Goal: Information Seeking & Learning: Compare options

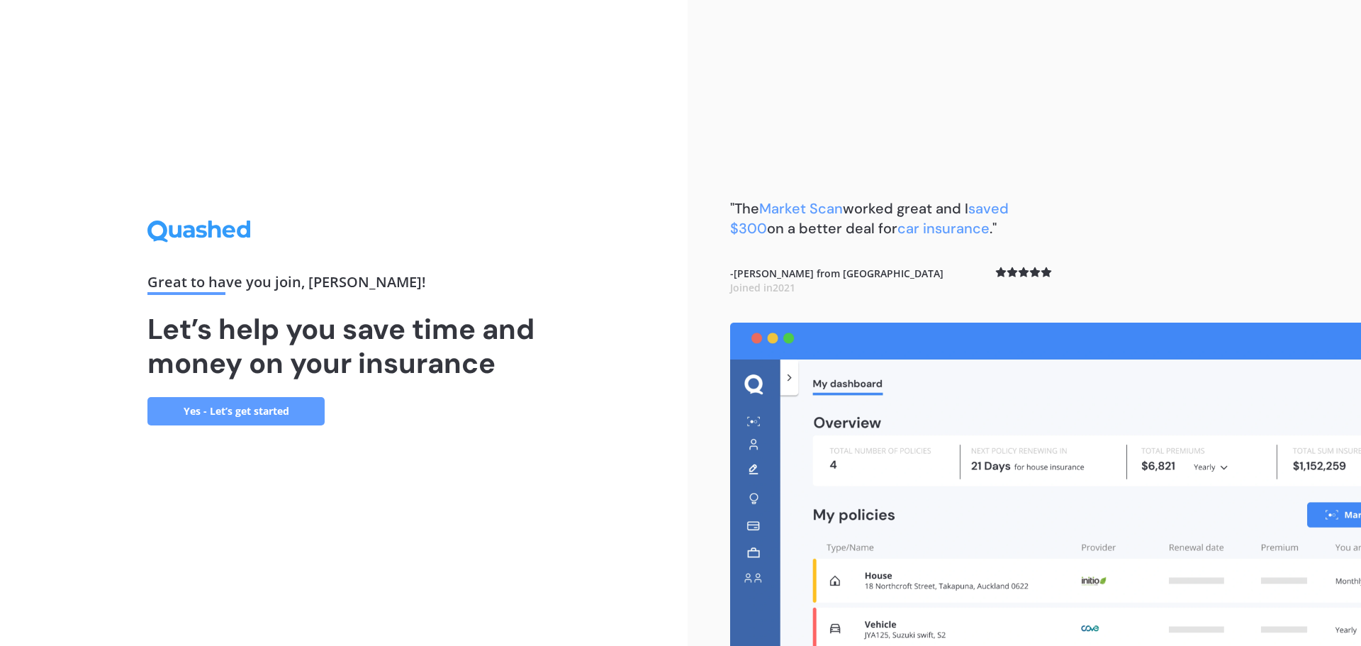
click at [249, 412] on link "Yes - Let’s get started" at bounding box center [235, 411] width 177 height 28
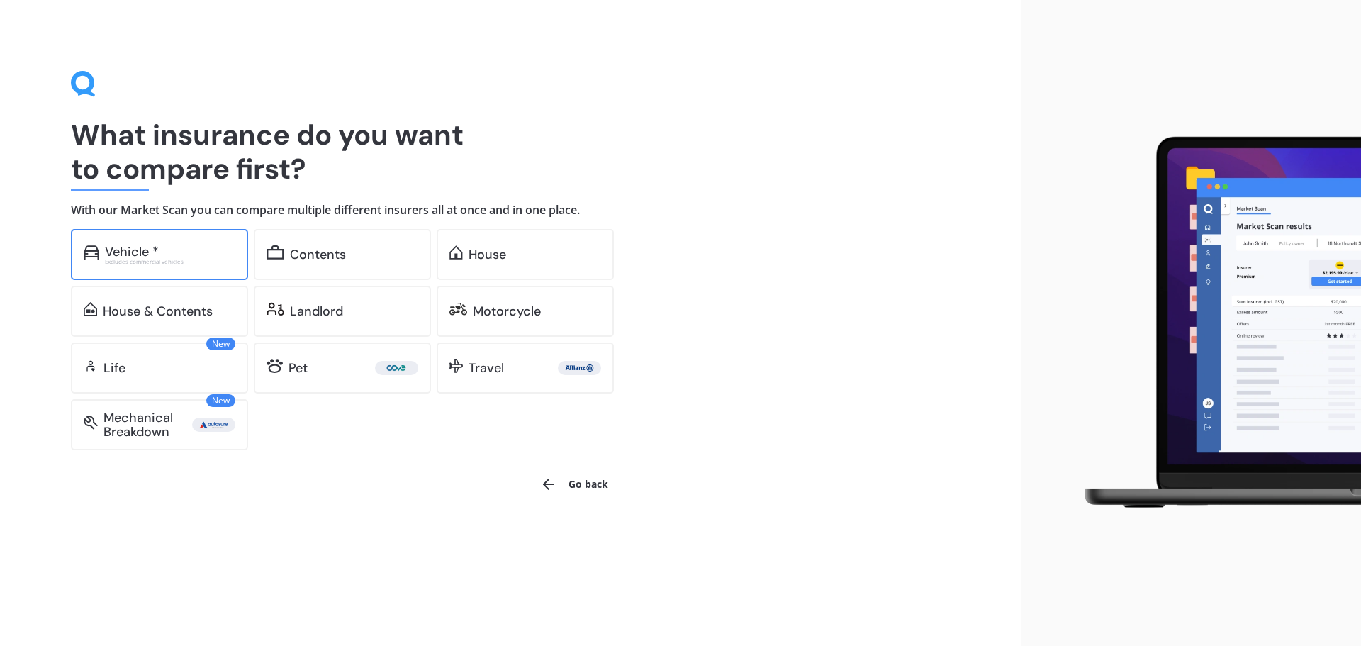
click at [150, 252] on div "Vehicle *" at bounding box center [132, 252] width 54 height 14
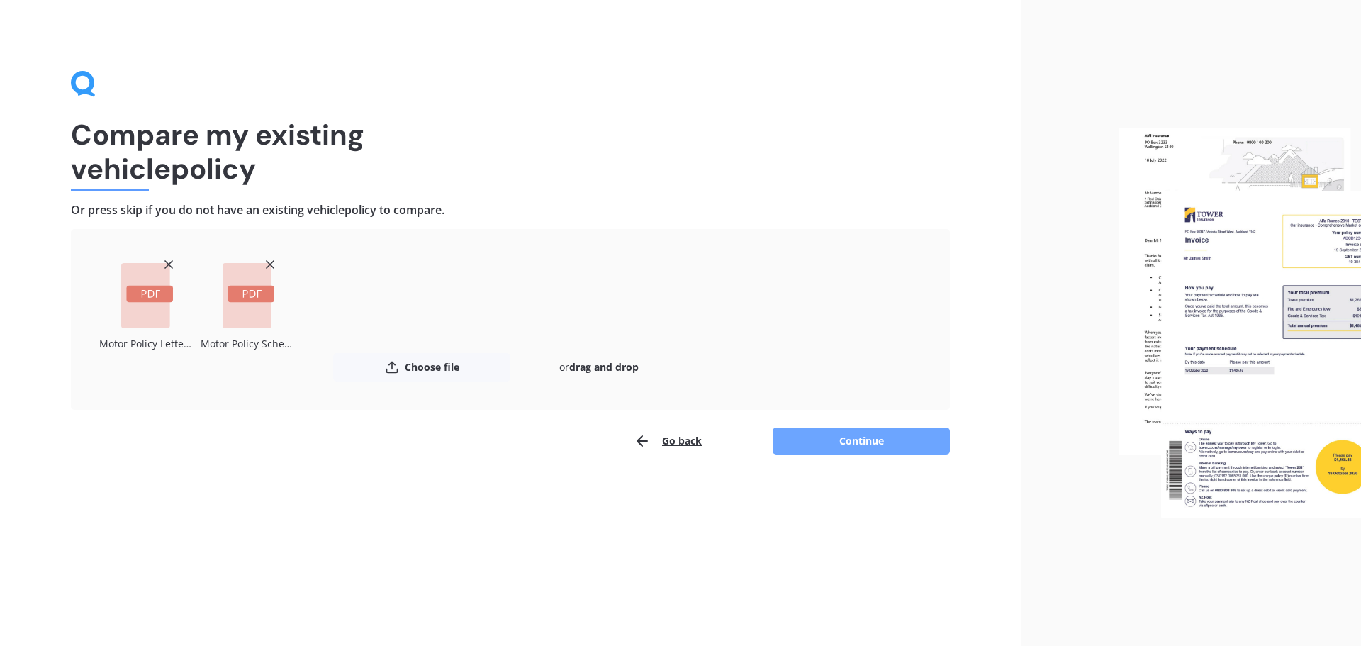
click at [910, 444] on button "Continue" at bounding box center [860, 440] width 177 height 27
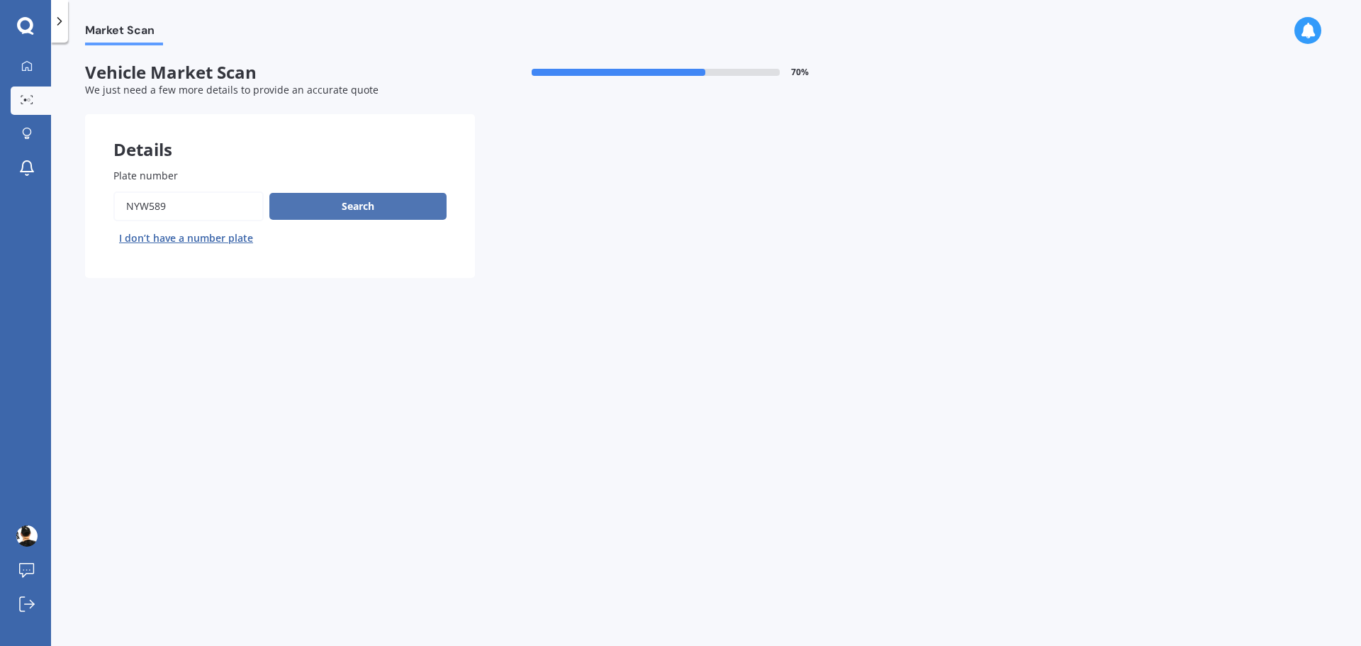
click at [352, 208] on button "Search" at bounding box center [357, 206] width 177 height 27
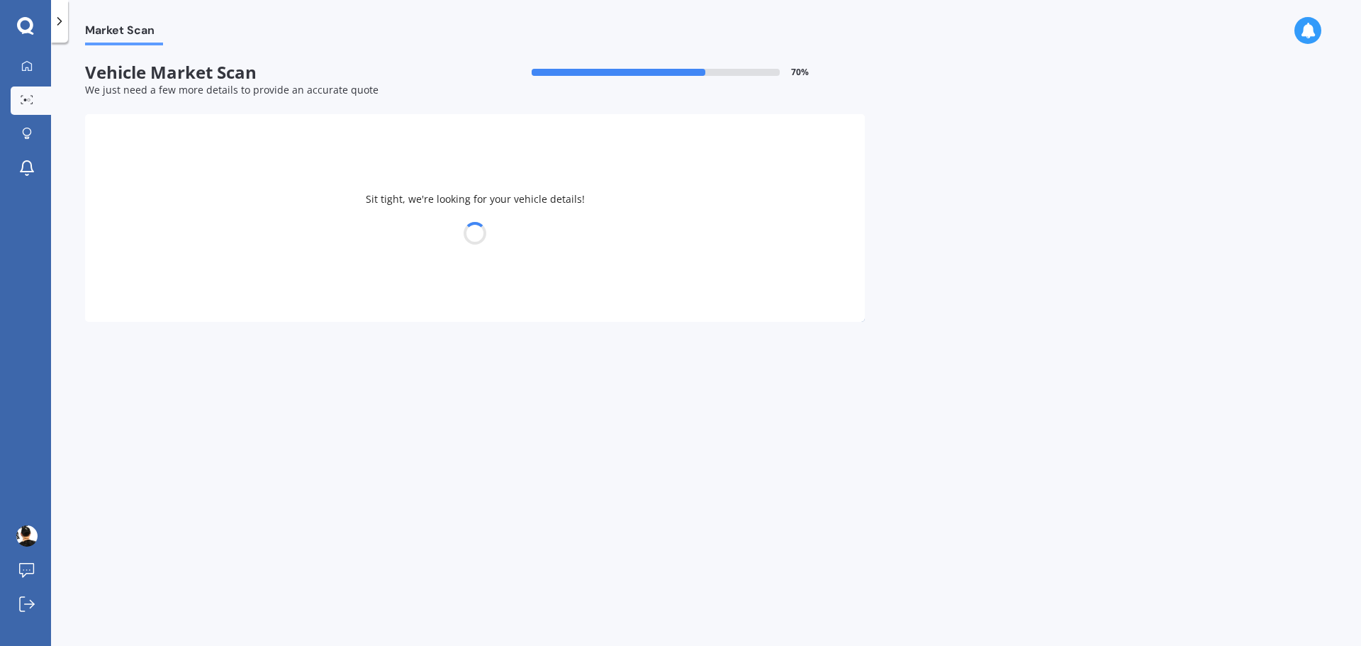
select select "HAVAL"
select select "JOLION"
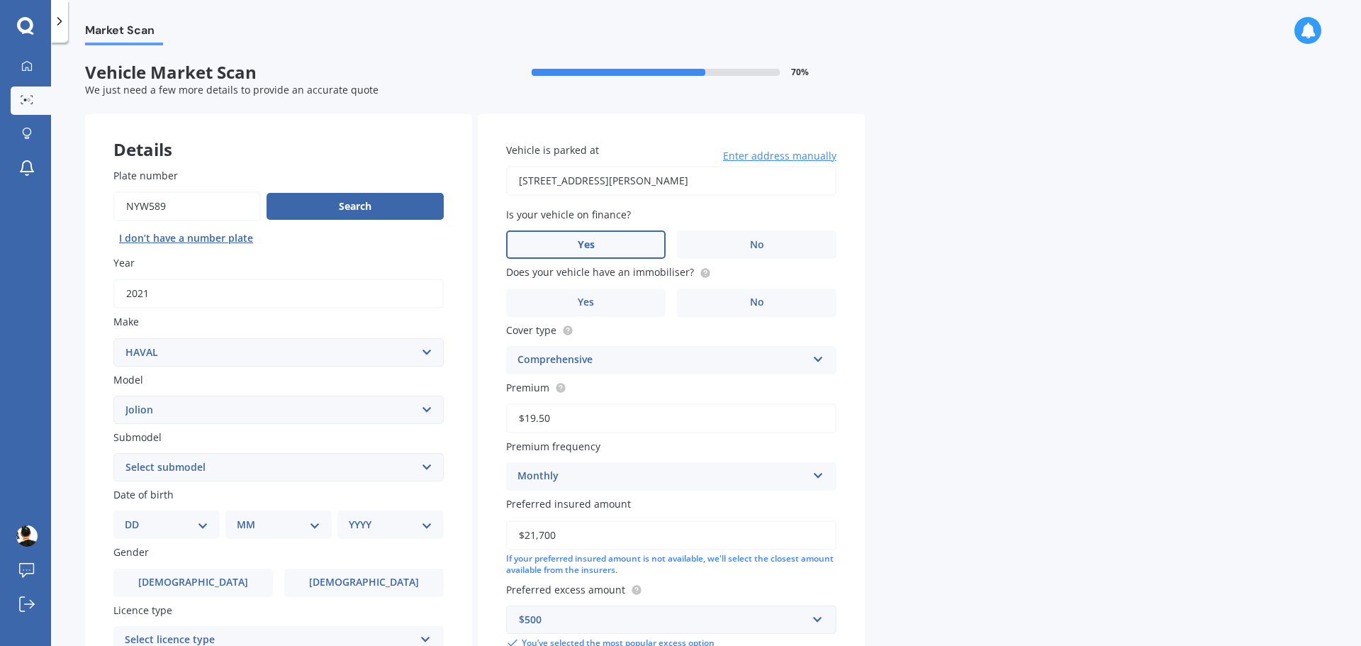
click at [592, 246] on span "Yes" at bounding box center [586, 245] width 17 height 12
click at [0, 0] on input "Yes" at bounding box center [0, 0] width 0 height 0
click at [740, 296] on label "No" at bounding box center [756, 302] width 159 height 28
click at [0, 0] on input "No" at bounding box center [0, 0] width 0 height 0
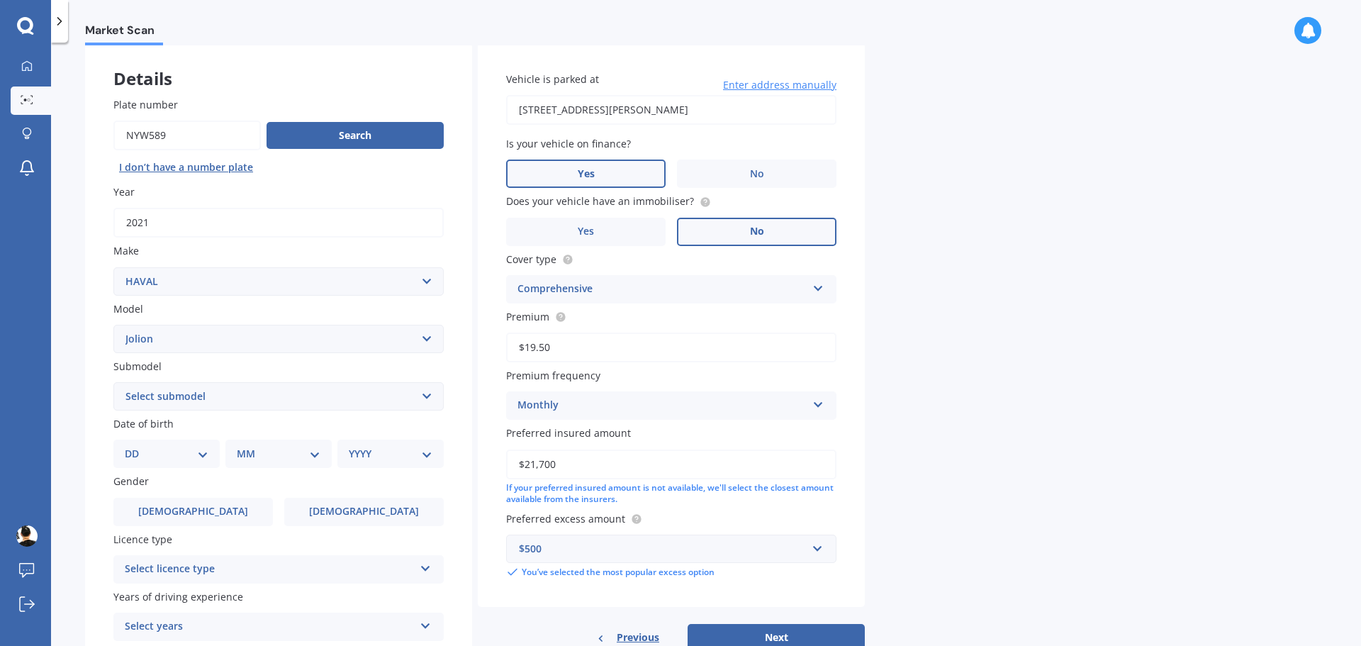
scroll to position [142, 0]
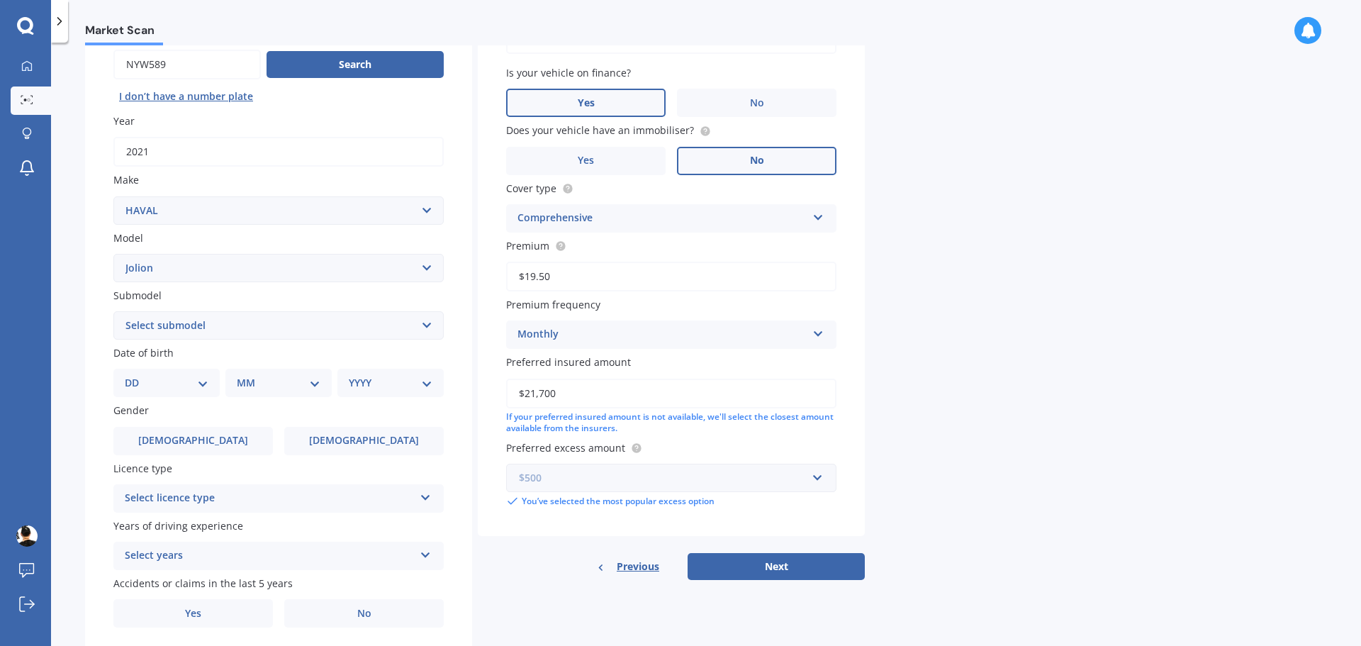
click at [821, 484] on input "text" at bounding box center [666, 477] width 318 height 27
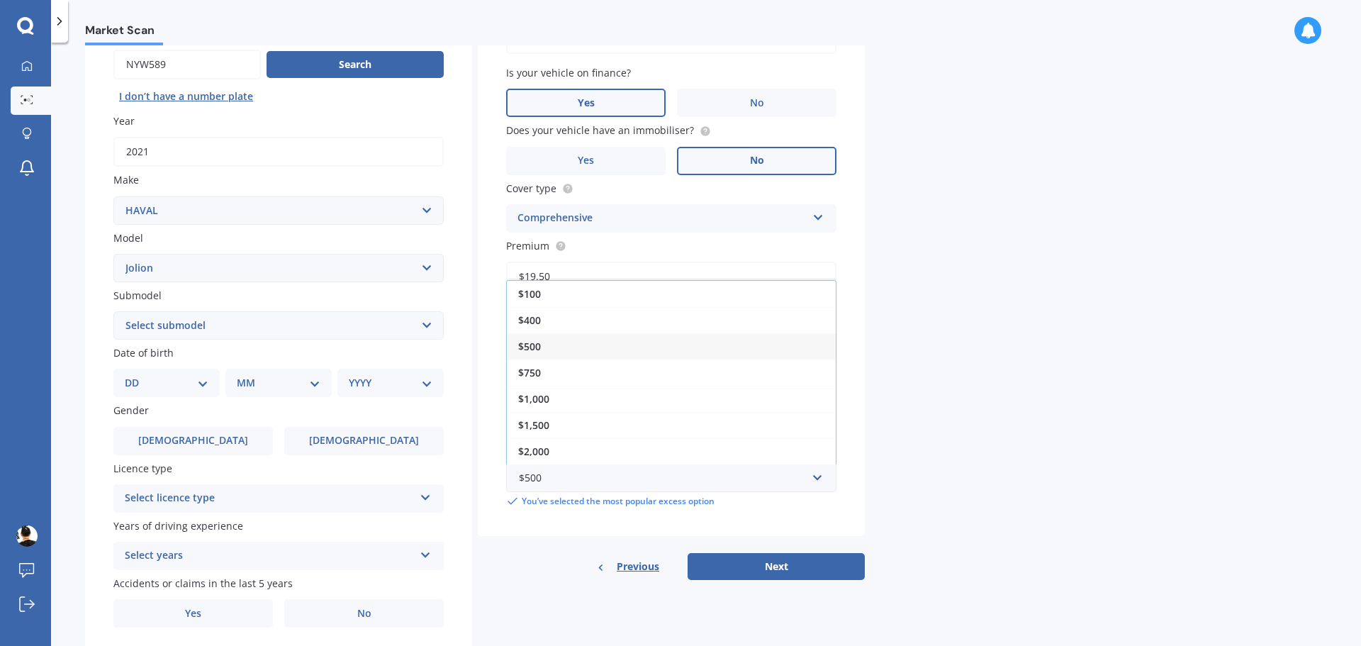
click at [991, 470] on div "Market Scan Vehicle Market Scan 70 % We just need a few more details to provide…" at bounding box center [706, 346] width 1310 height 603
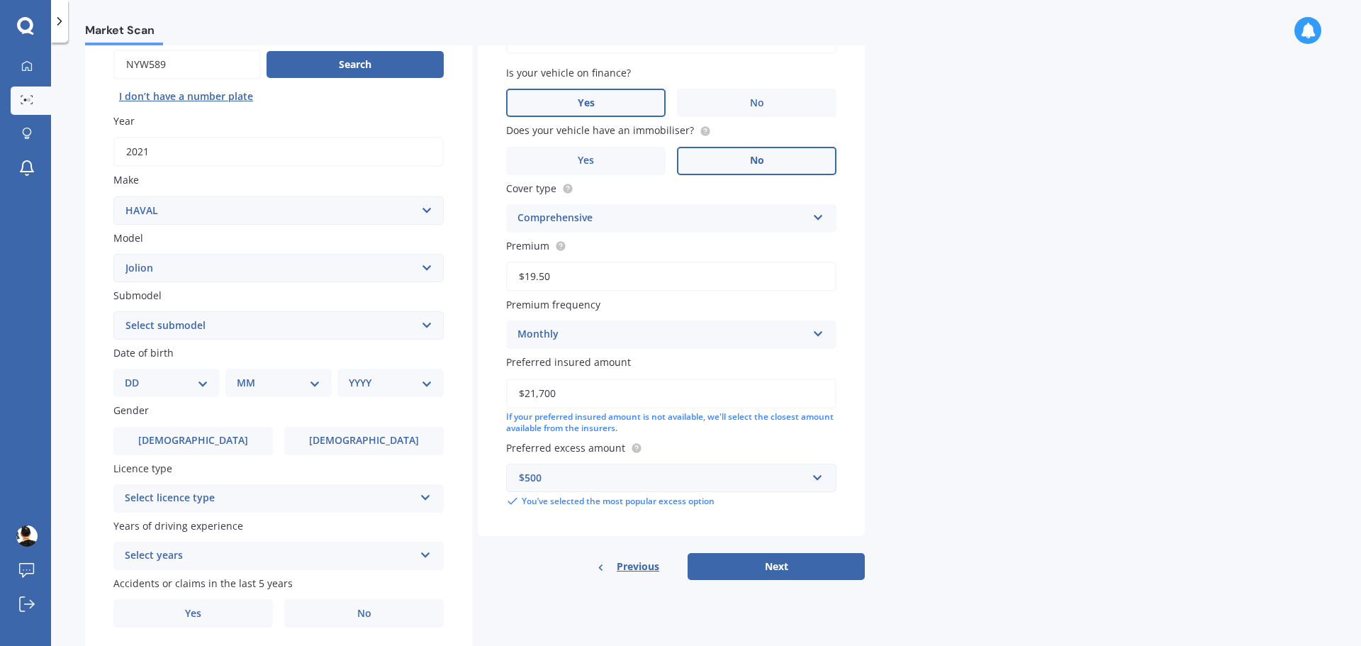
click at [184, 382] on select "DD 01 02 03 04 05 06 07 08 09 10 11 12 13 14 15 16 17 18 19 20 21 22 23 24 25 2…" at bounding box center [167, 383] width 84 height 16
select select "19"
click at [136, 375] on select "DD 01 02 03 04 05 06 07 08 09 10 11 12 13 14 15 16 17 18 19 20 21 22 23 24 25 2…" at bounding box center [167, 383] width 84 height 16
click at [266, 381] on select "MM 01 02 03 04 05 06 07 08 09 10 11 12" at bounding box center [281, 383] width 78 height 16
select select "04"
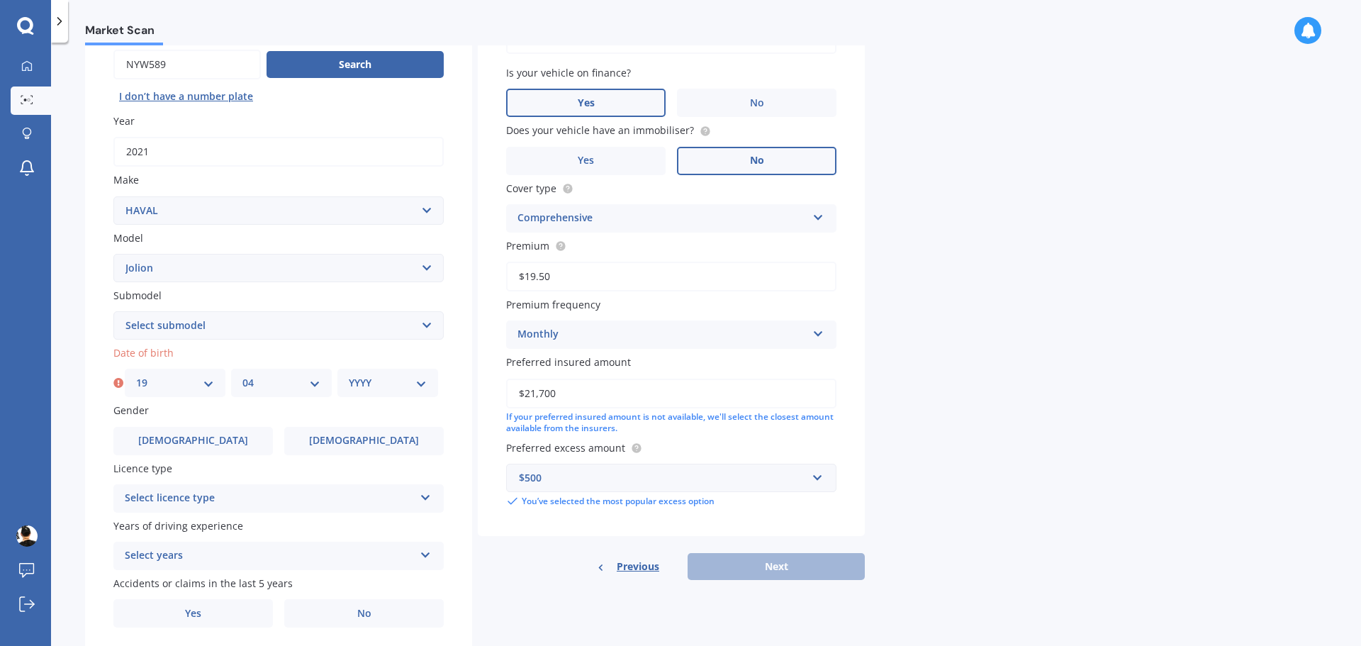
click at [242, 375] on select "MM 01 02 03 04 05 06 07 08 09 10 11 12" at bounding box center [281, 383] width 78 height 16
click at [388, 385] on select "YYYY 2025 2024 2023 2022 2021 2020 2019 2018 2017 2016 2015 2014 2013 2012 2011…" at bounding box center [388, 383] width 78 height 16
select select "1988"
click at [349, 375] on select "YYYY 2025 2024 2023 2022 2021 2020 2019 2018 2017 2016 2015 2014 2013 2012 2011…" at bounding box center [388, 383] width 78 height 16
click at [1165, 386] on div "Market Scan Vehicle Market Scan 70 % We just need a few more details to provide…" at bounding box center [706, 346] width 1310 height 603
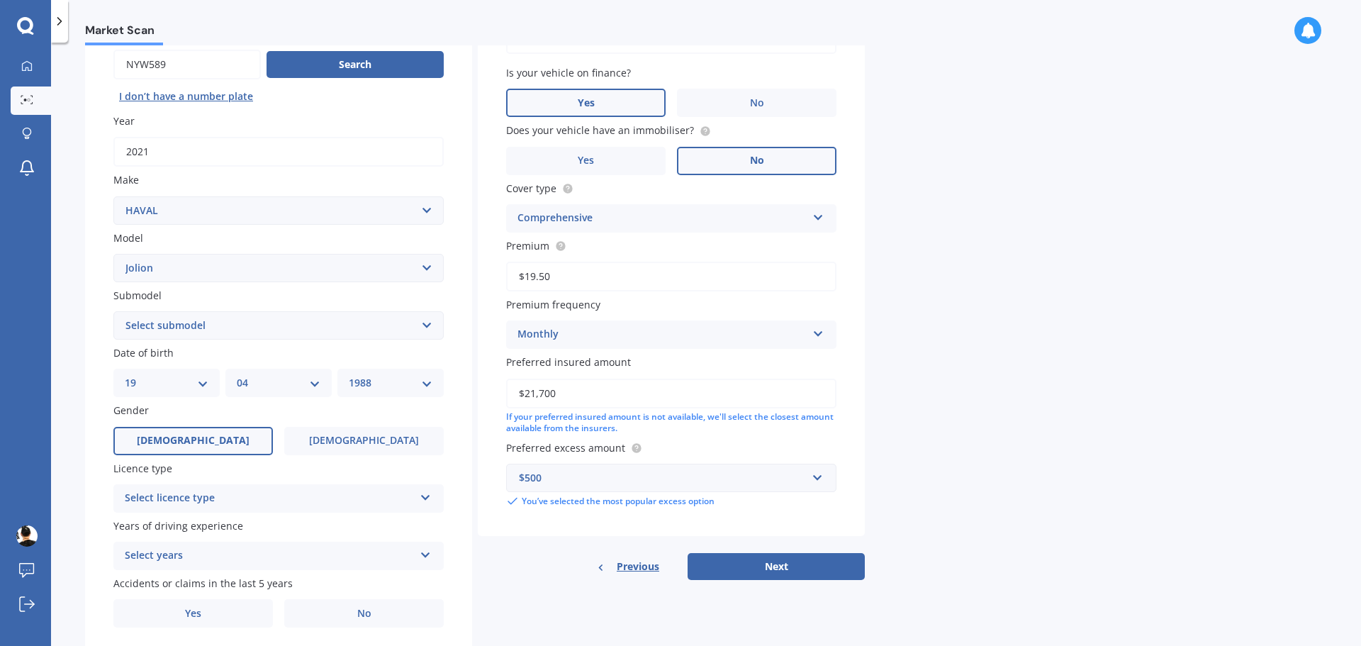
click at [223, 441] on label "[DEMOGRAPHIC_DATA]" at bounding box center [192, 441] width 159 height 28
click at [0, 0] on input "[DEMOGRAPHIC_DATA]" at bounding box center [0, 0] width 0 height 0
click at [413, 488] on div "Select licence type NZ Full NZ Restricted NZ Learners [GEOGRAPHIC_DATA] [GEOGRA…" at bounding box center [278, 498] width 330 height 28
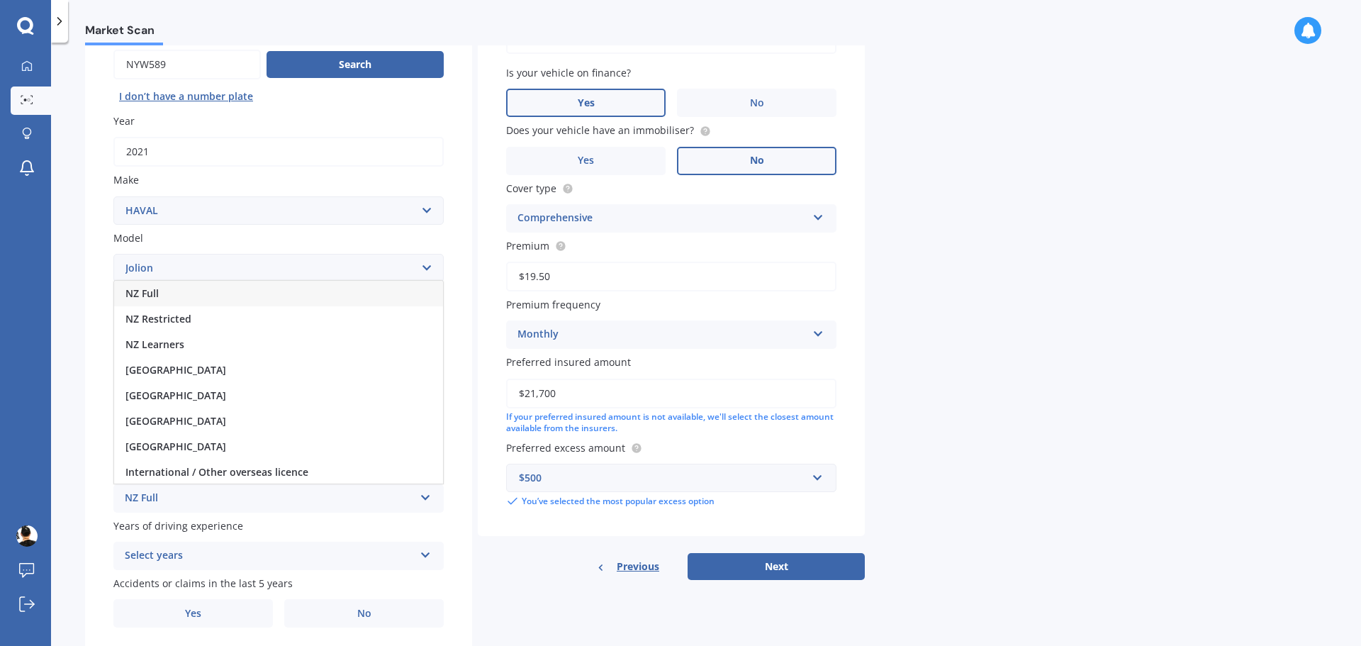
click at [203, 295] on div "NZ Full" at bounding box center [278, 294] width 329 height 26
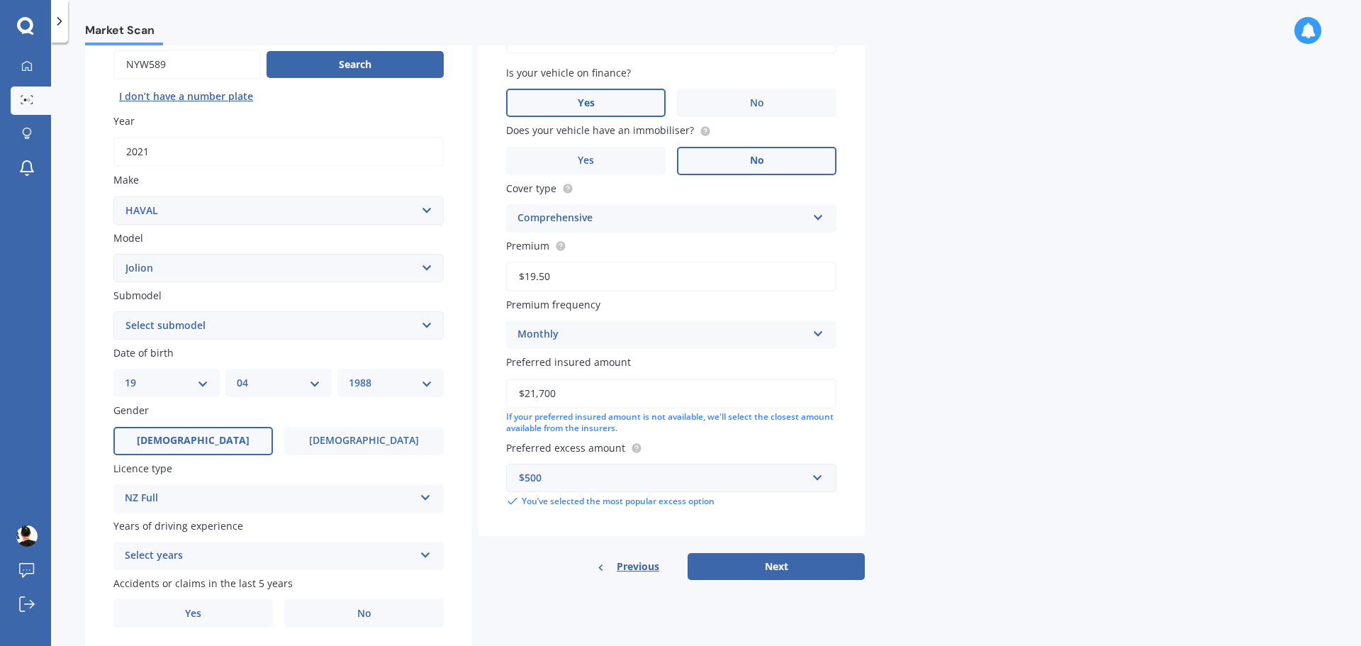
click at [1094, 431] on div "Market Scan Vehicle Market Scan 70 % We just need a few more details to provide…" at bounding box center [706, 346] width 1310 height 603
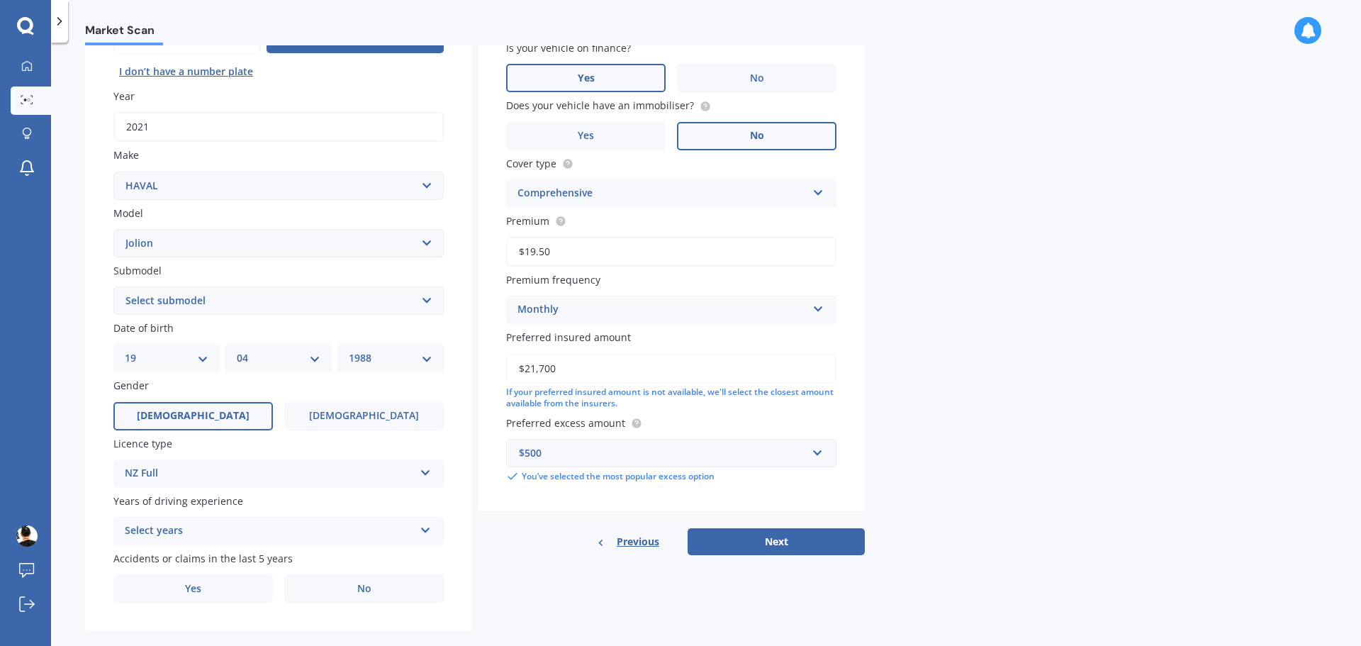
scroll to position [189, 0]
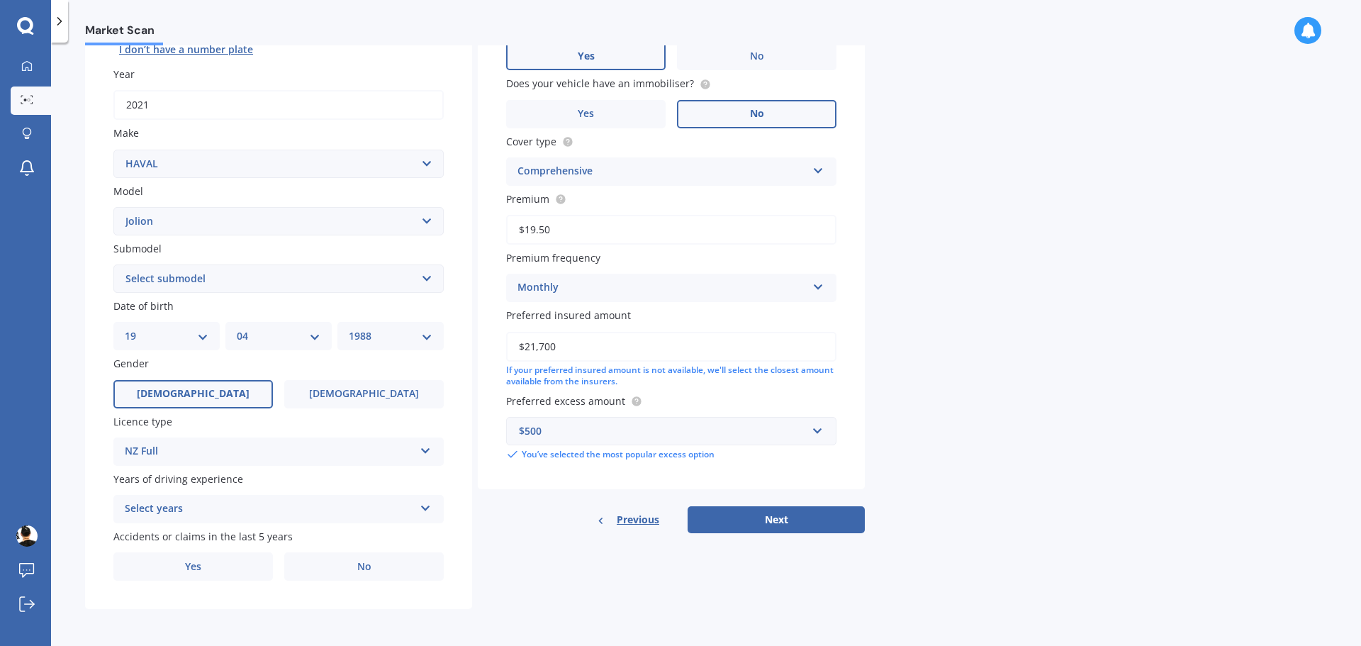
click at [350, 505] on div "Select years" at bounding box center [269, 508] width 289 height 17
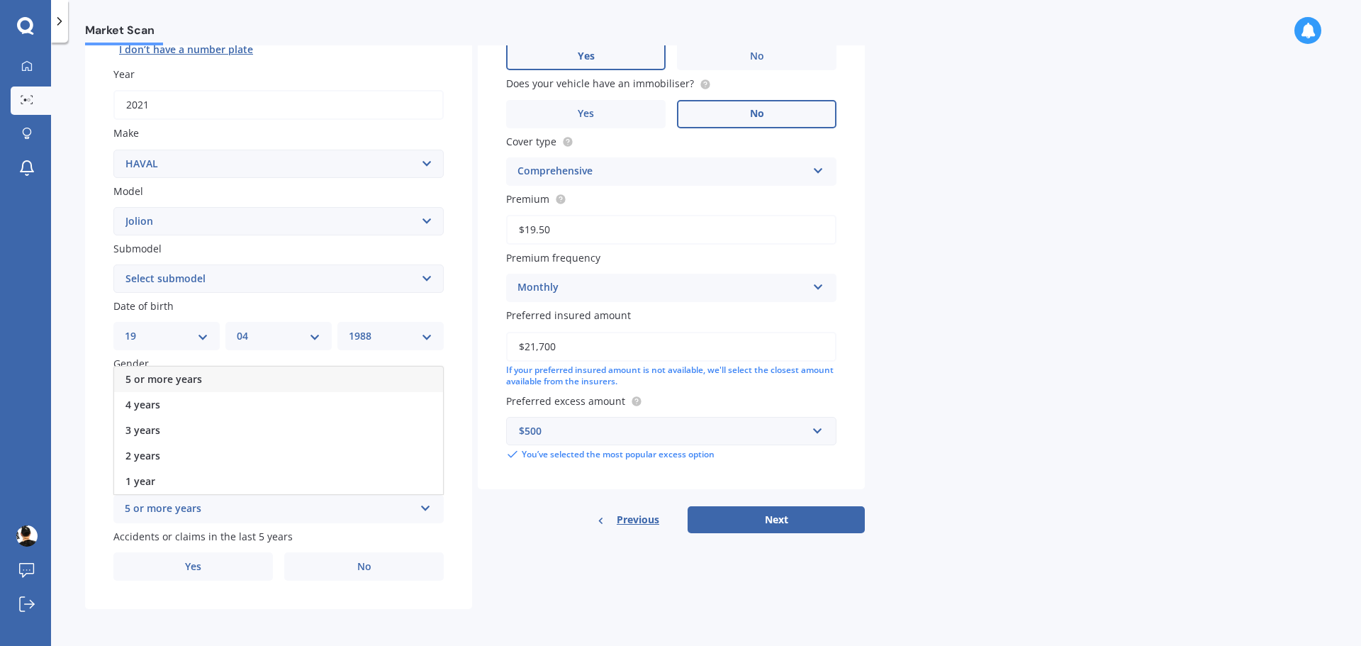
click at [162, 381] on span "5 or more years" at bounding box center [163, 378] width 77 height 13
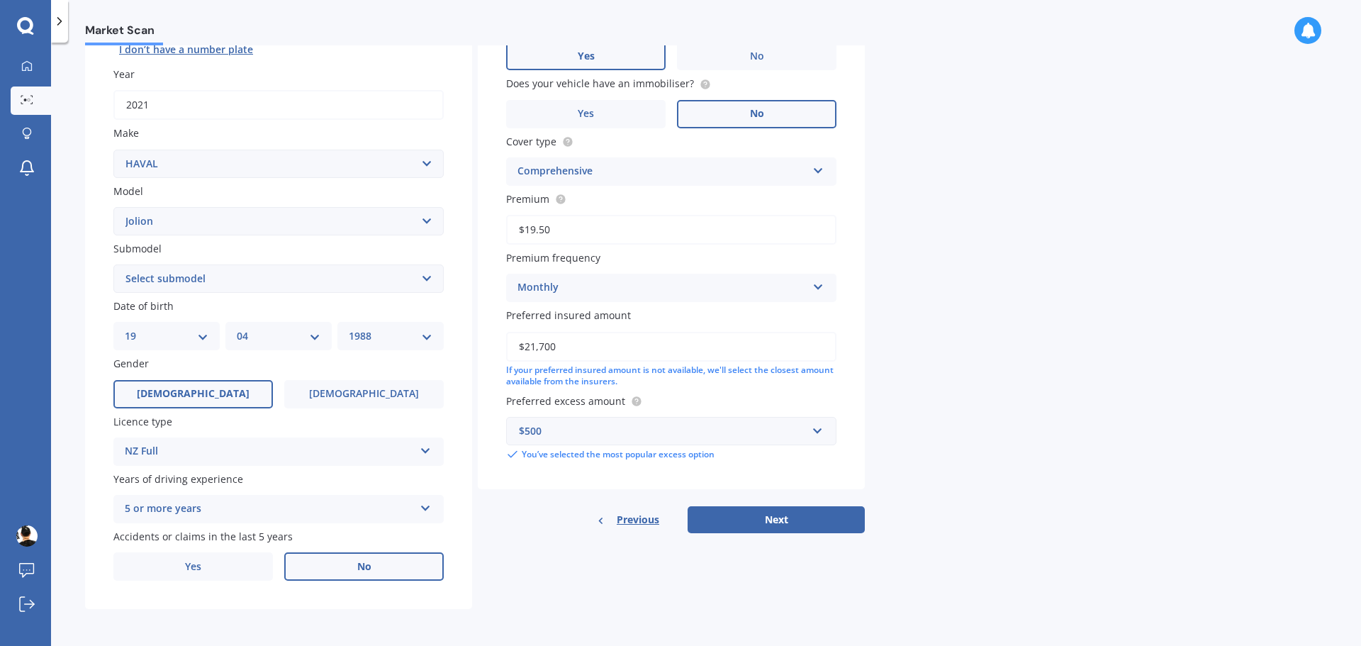
click at [376, 561] on label "No" at bounding box center [363, 566] width 159 height 28
click at [0, 0] on input "No" at bounding box center [0, 0] width 0 height 0
click at [585, 601] on div "Details Plate number Search I don’t have a number plate Year [DATE] Make Select…" at bounding box center [475, 268] width 780 height 684
click at [769, 524] on button "Next" at bounding box center [775, 519] width 177 height 27
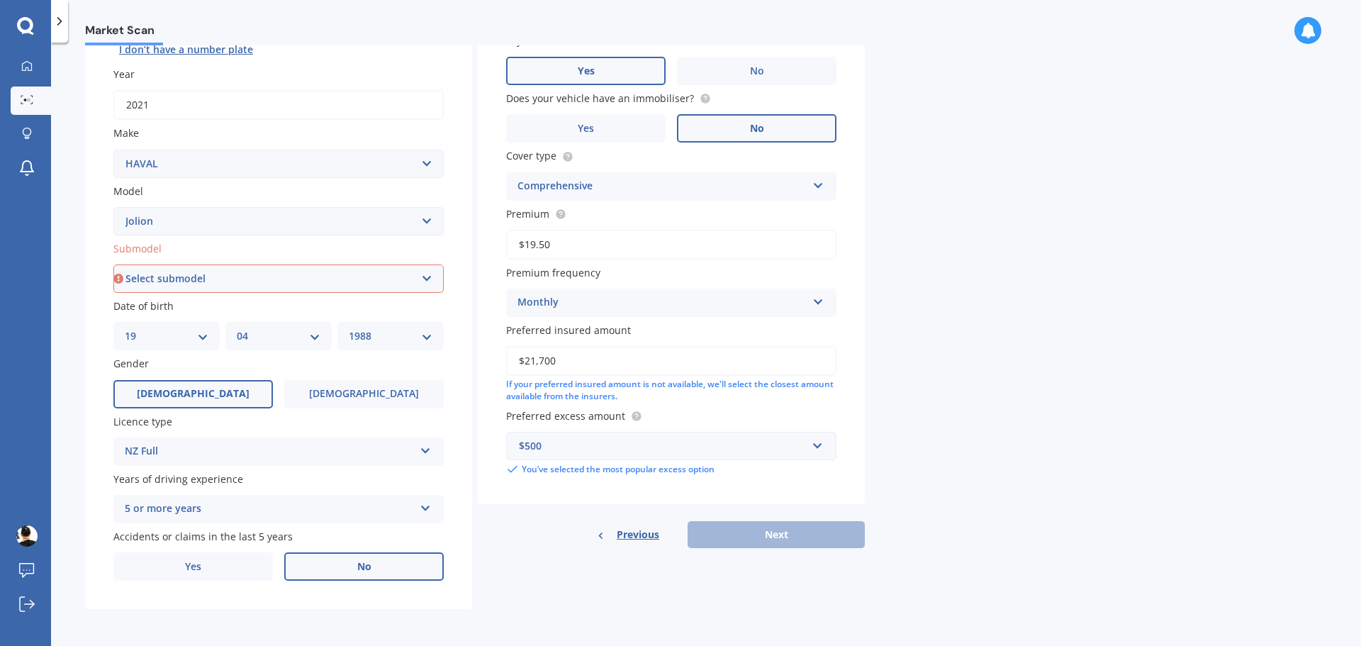
click at [416, 281] on select "Select submodel Lux 1.5 Premium 1.5 Ultra 1.5" at bounding box center [278, 278] width 330 height 28
select select "ULTRA 1.5"
click at [113, 264] on select "Select submodel Lux 1.5 Premium 1.5 Ultra 1.5" at bounding box center [278, 278] width 330 height 28
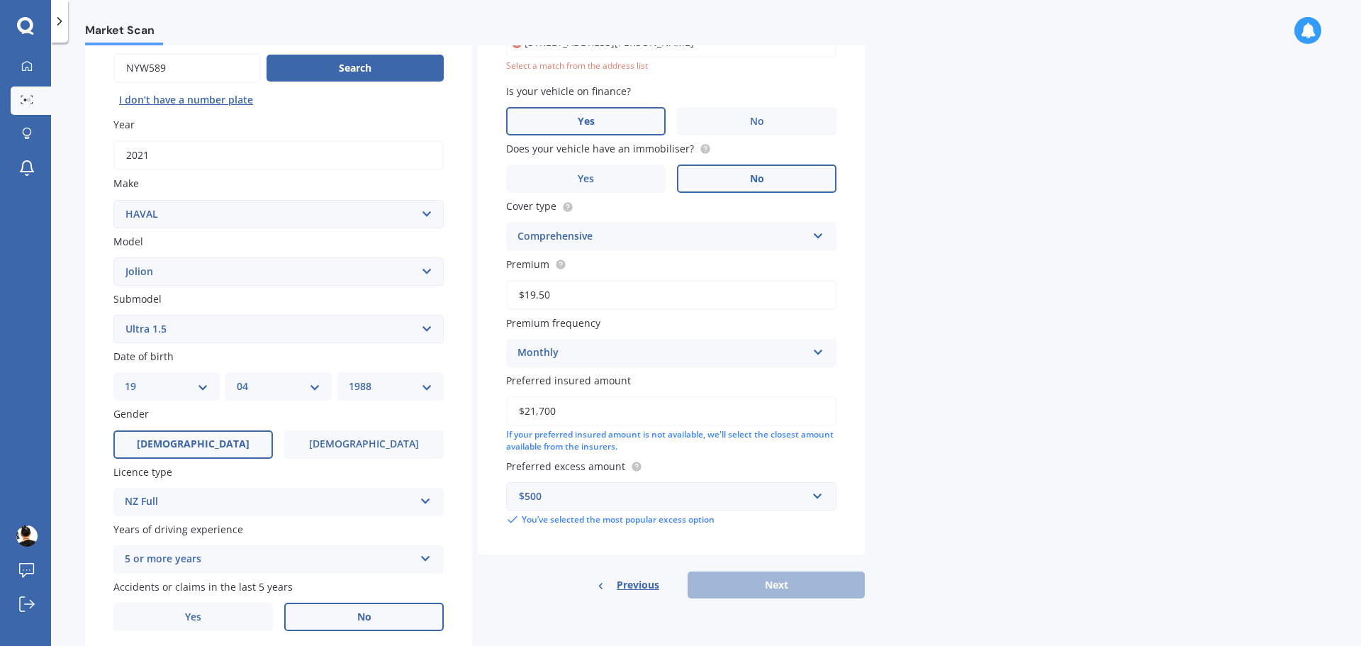
scroll to position [97, 0]
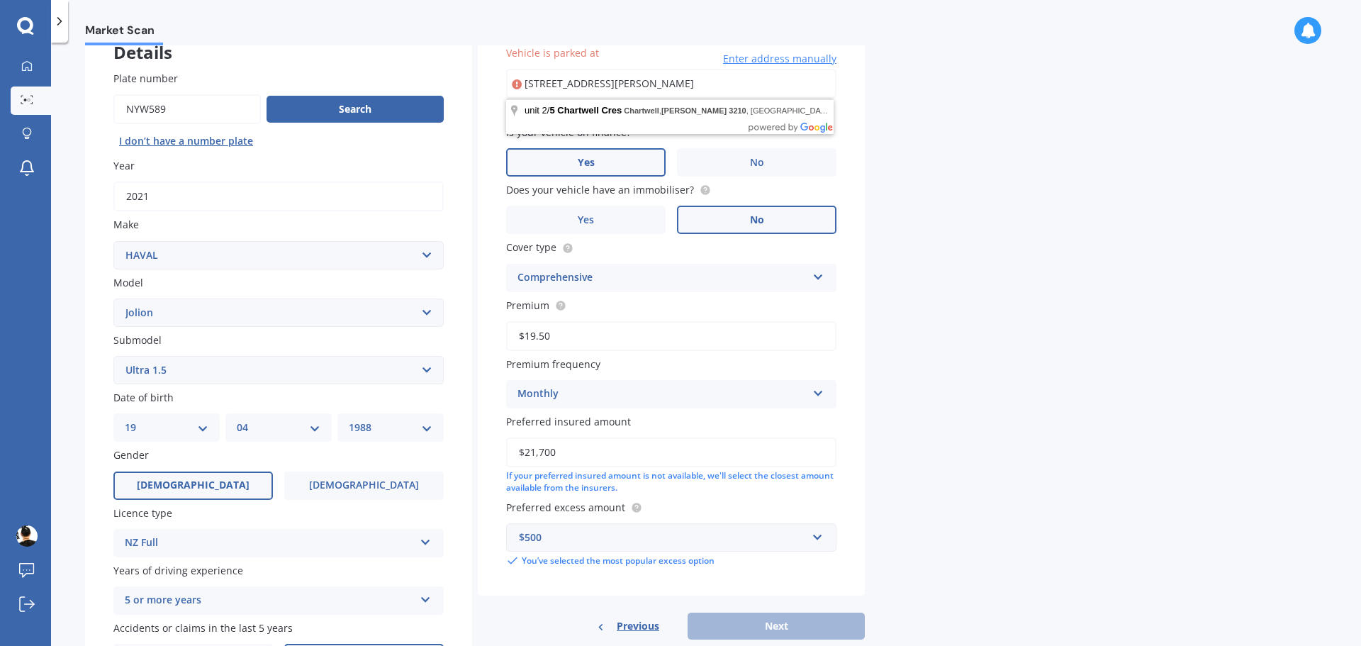
click at [1005, 486] on div "Market Scan Vehicle Market Scan 70 % We just need a few more details to provide…" at bounding box center [706, 346] width 1310 height 603
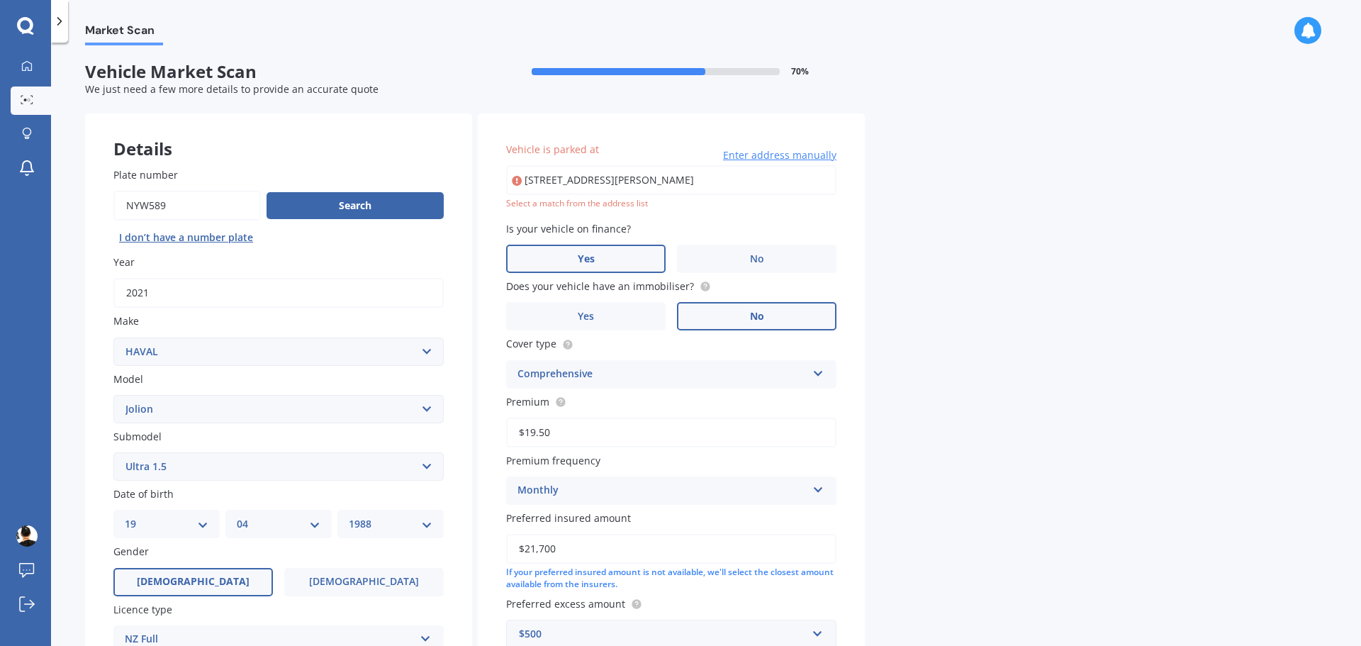
scroll to position [0, 0]
click at [787, 186] on input "[STREET_ADDRESS][PERSON_NAME]" at bounding box center [671, 181] width 330 height 30
type input "[STREET_ADDRESS][PERSON_NAME]"
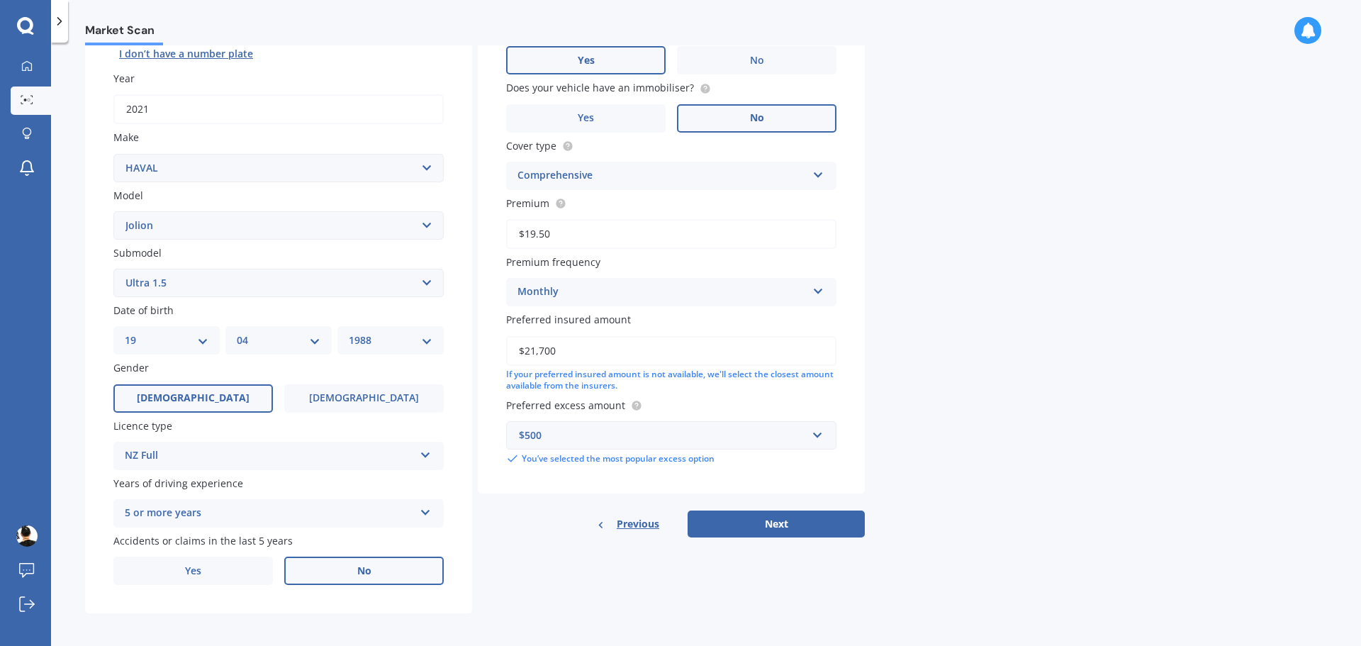
scroll to position [189, 0]
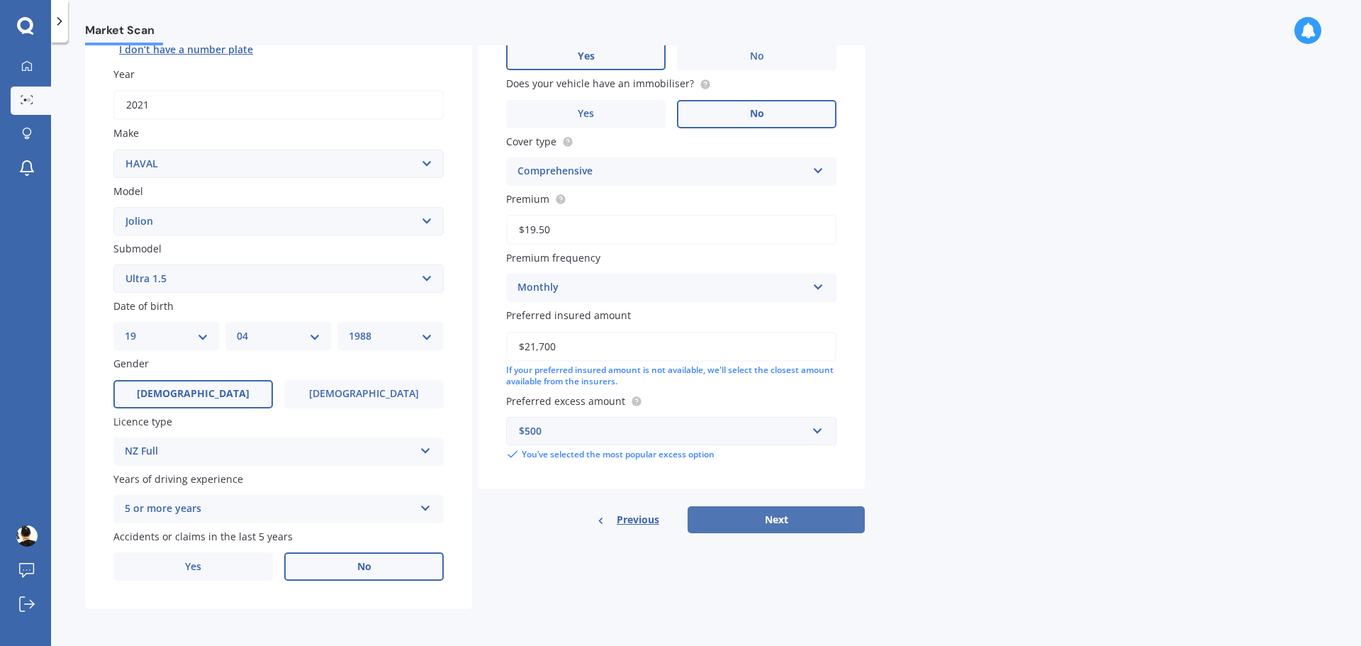
click at [819, 516] on button "Next" at bounding box center [775, 519] width 177 height 27
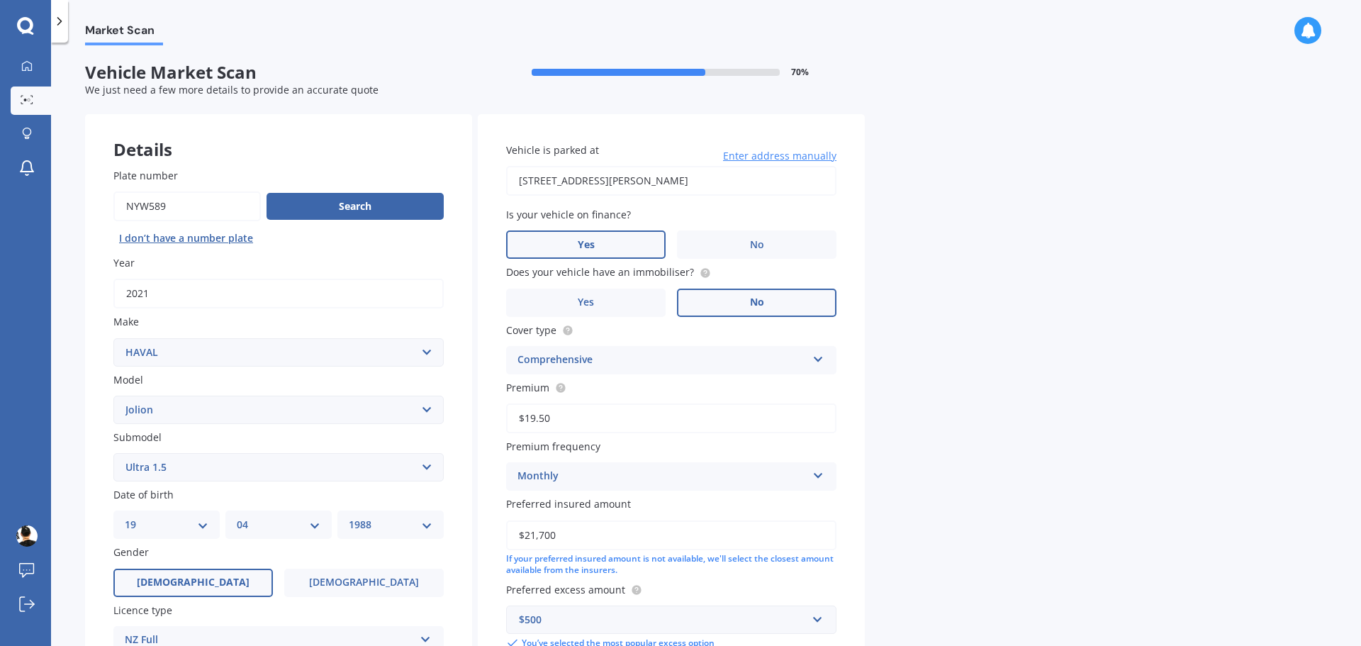
select select "19"
select select "04"
select select "1988"
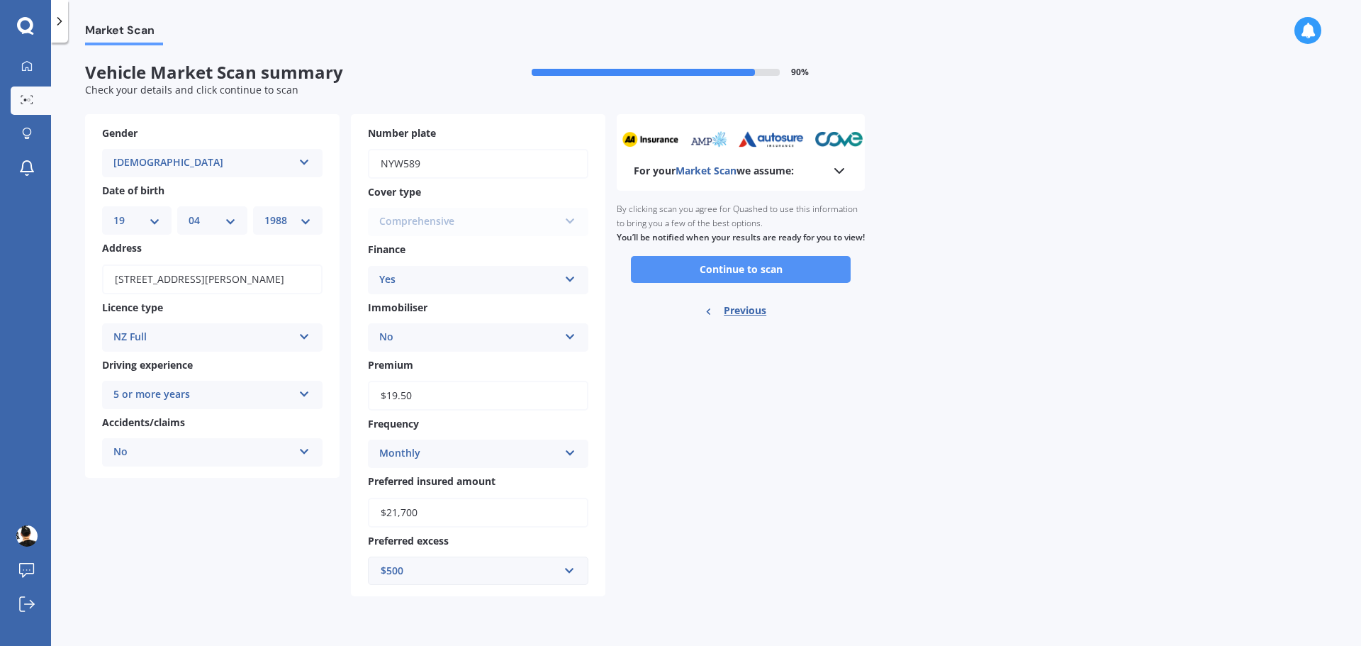
click at [751, 283] on button "Continue to scan" at bounding box center [741, 269] width 220 height 27
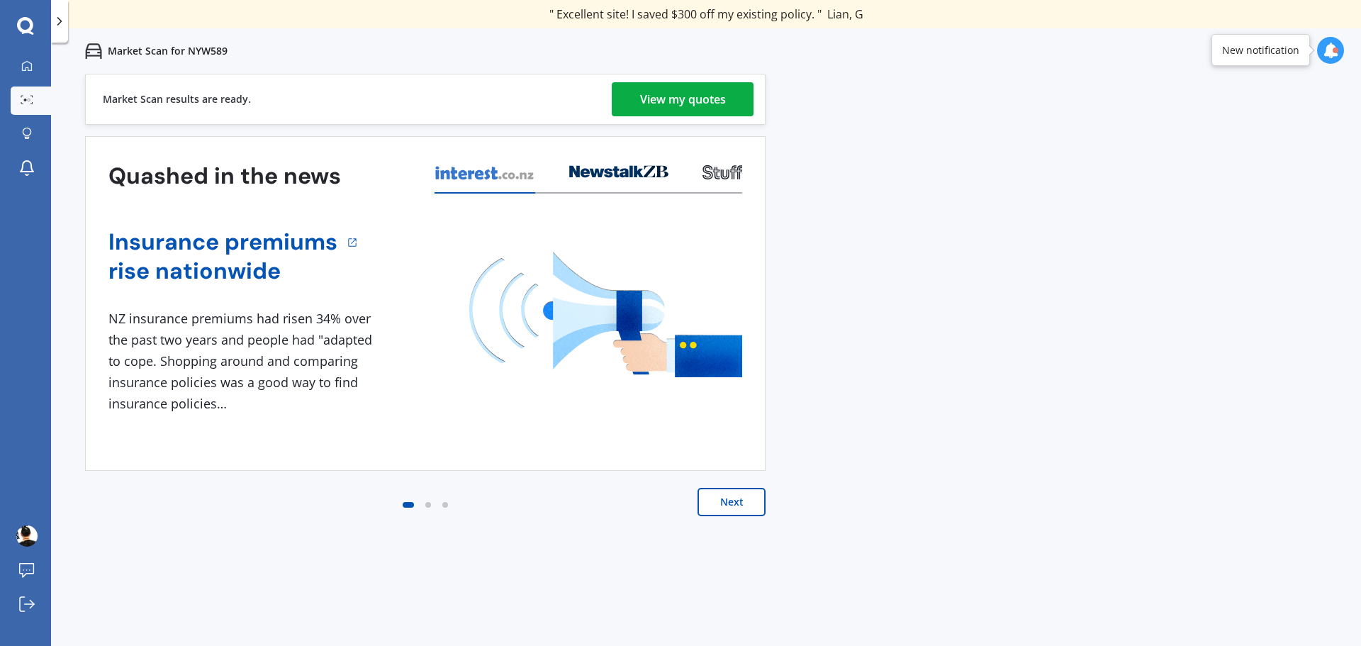
click at [721, 503] on button "Next" at bounding box center [731, 502] width 68 height 28
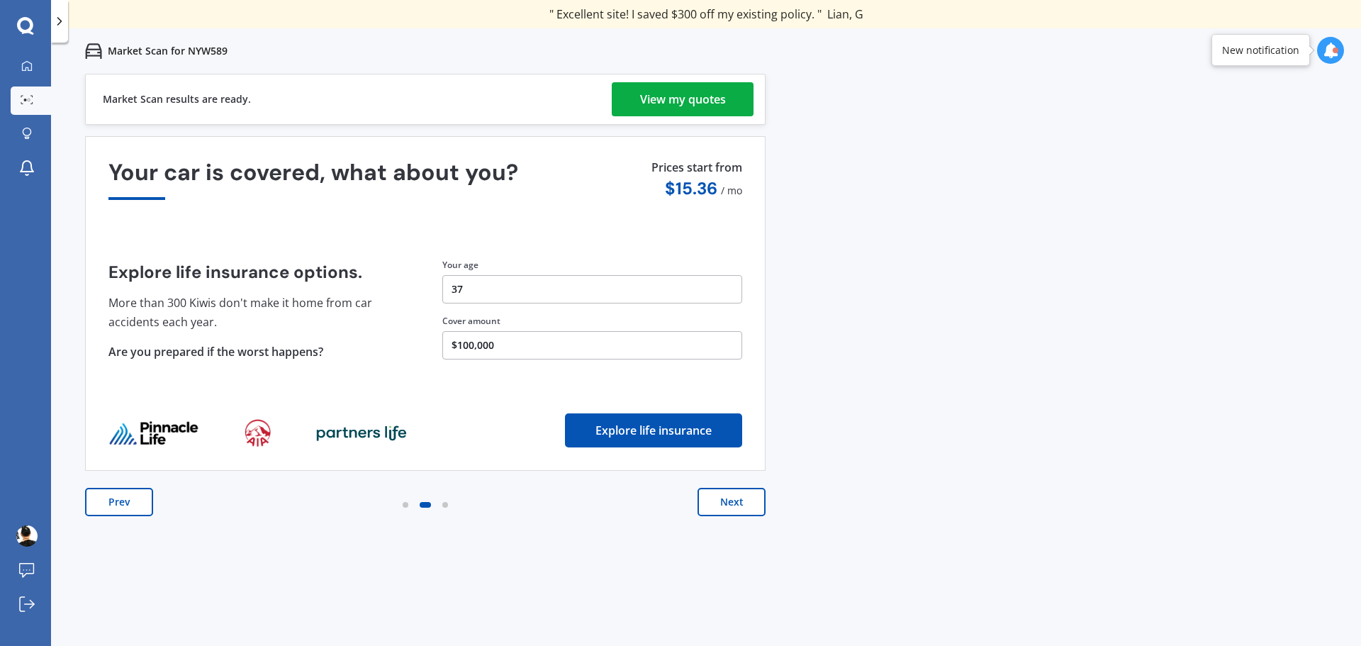
click at [714, 97] on div "View my quotes" at bounding box center [683, 99] width 86 height 34
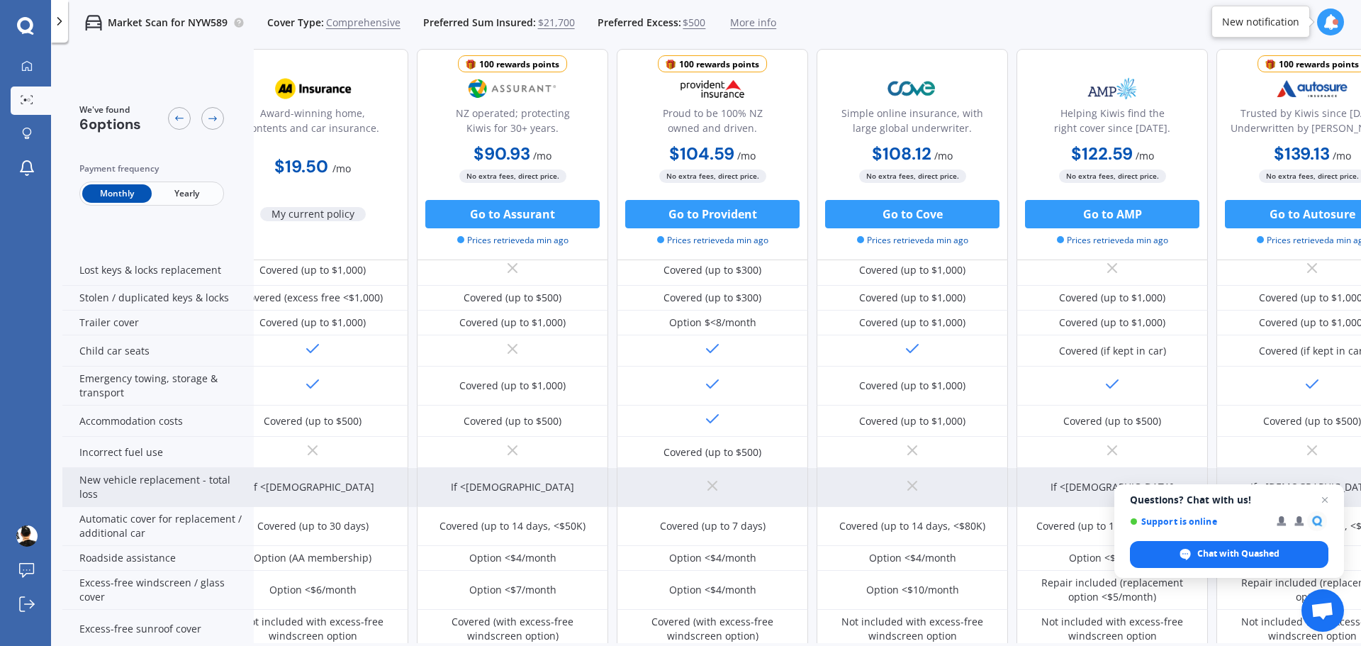
scroll to position [213, 91]
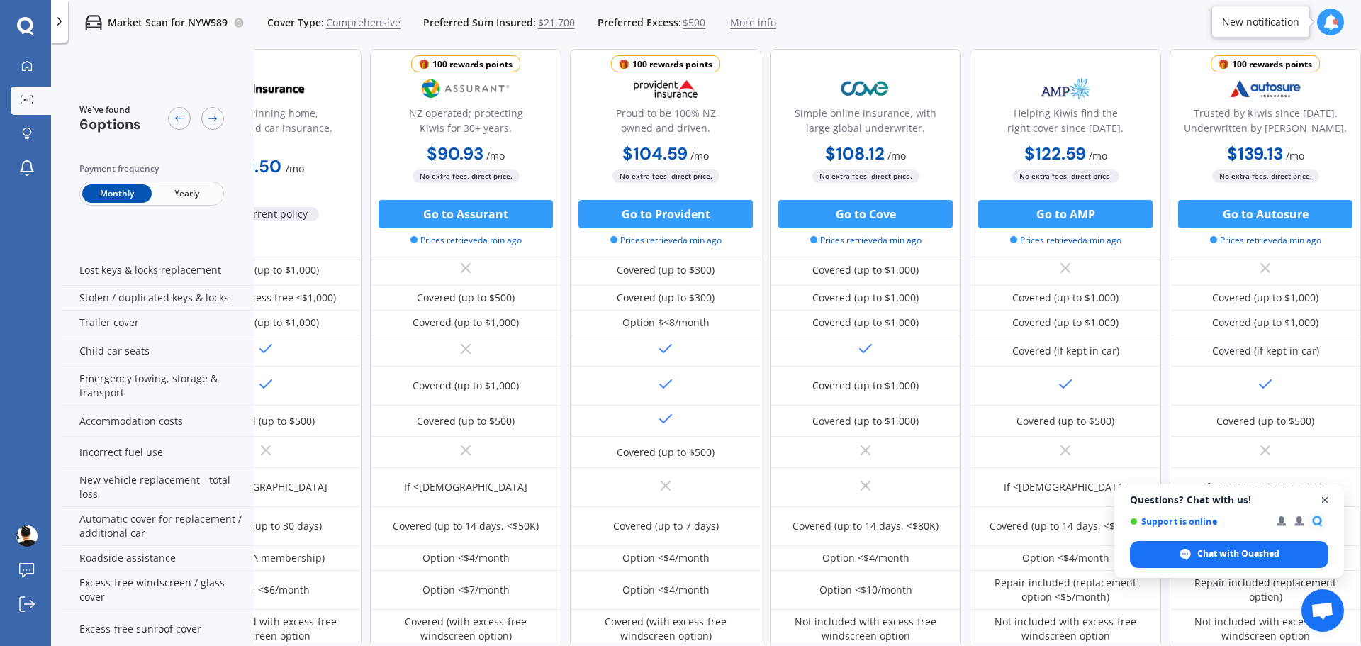
click at [1325, 498] on span "Open chat" at bounding box center [1325, 500] width 18 height 18
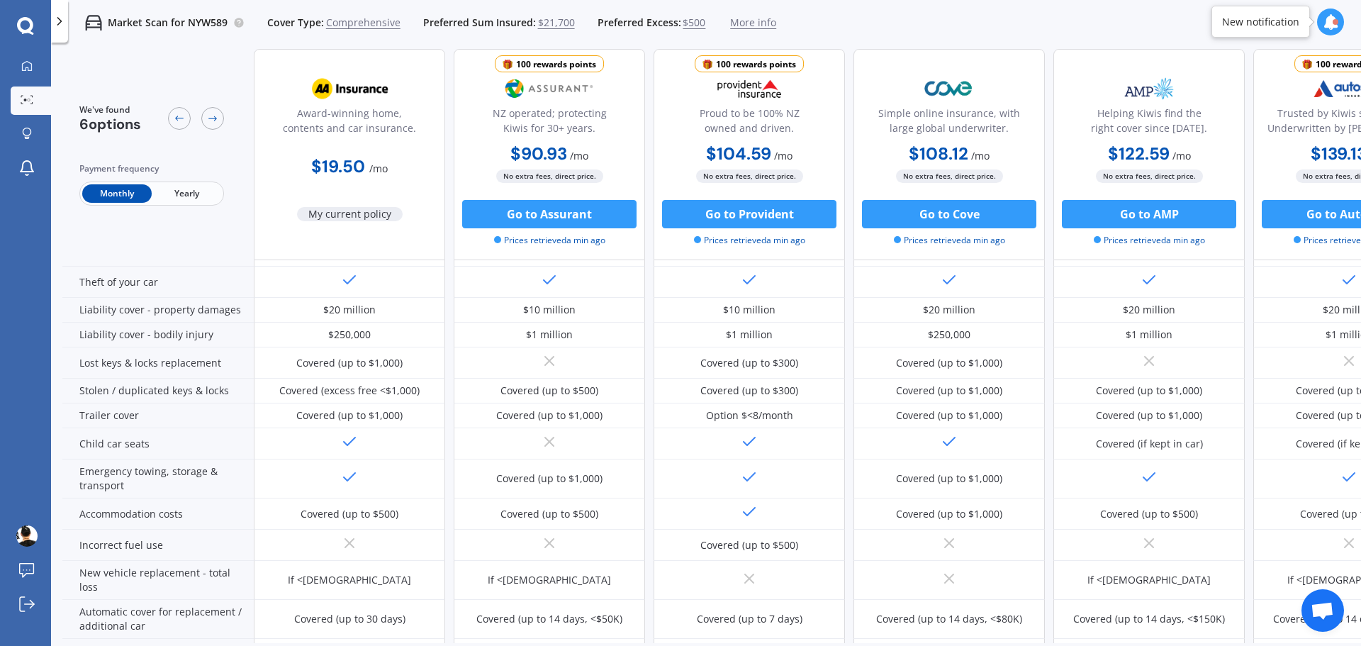
scroll to position [0, 0]
